Goal: Task Accomplishment & Management: Manage account settings

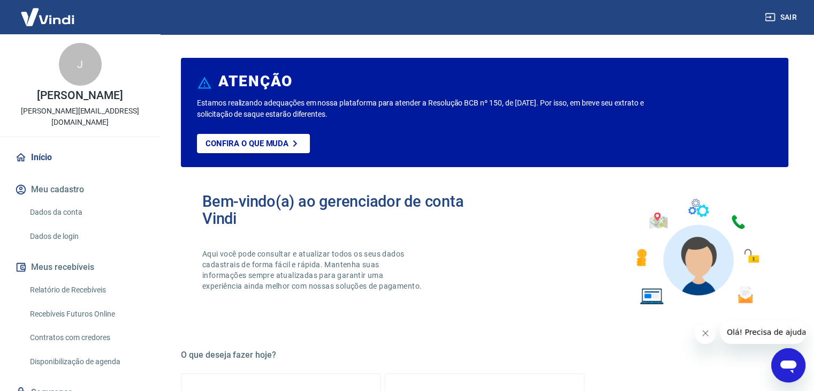
click at [56, 201] on link "Dados da conta" at bounding box center [87, 212] width 122 height 22
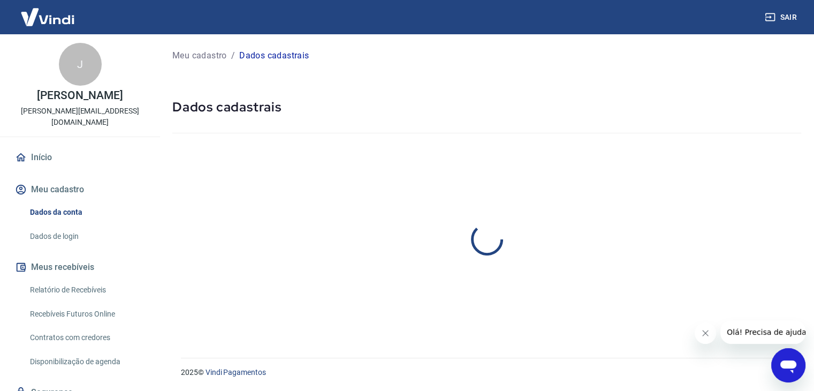
select select "SP"
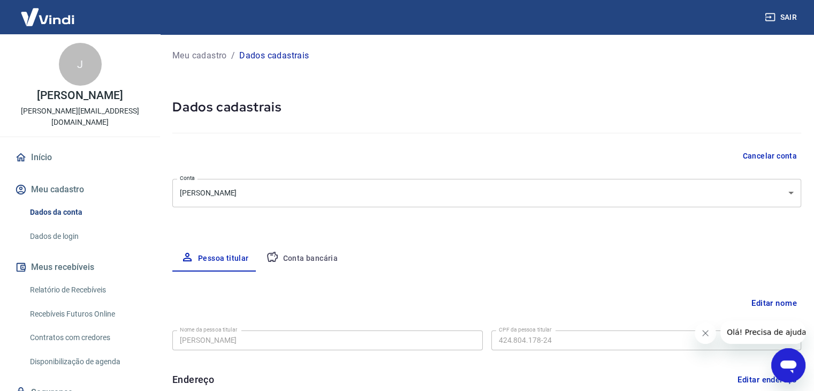
type input "[PHONE_NUMBER]"
